Goal: Navigation & Orientation: Understand site structure

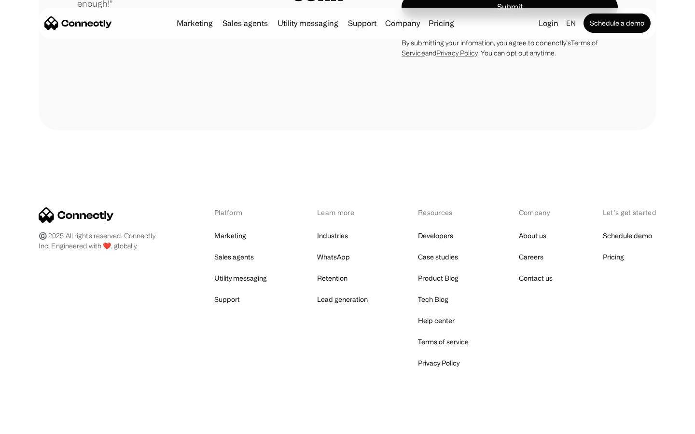
scroll to position [2688, 0]
